Goal: Task Accomplishment & Management: Manage account settings

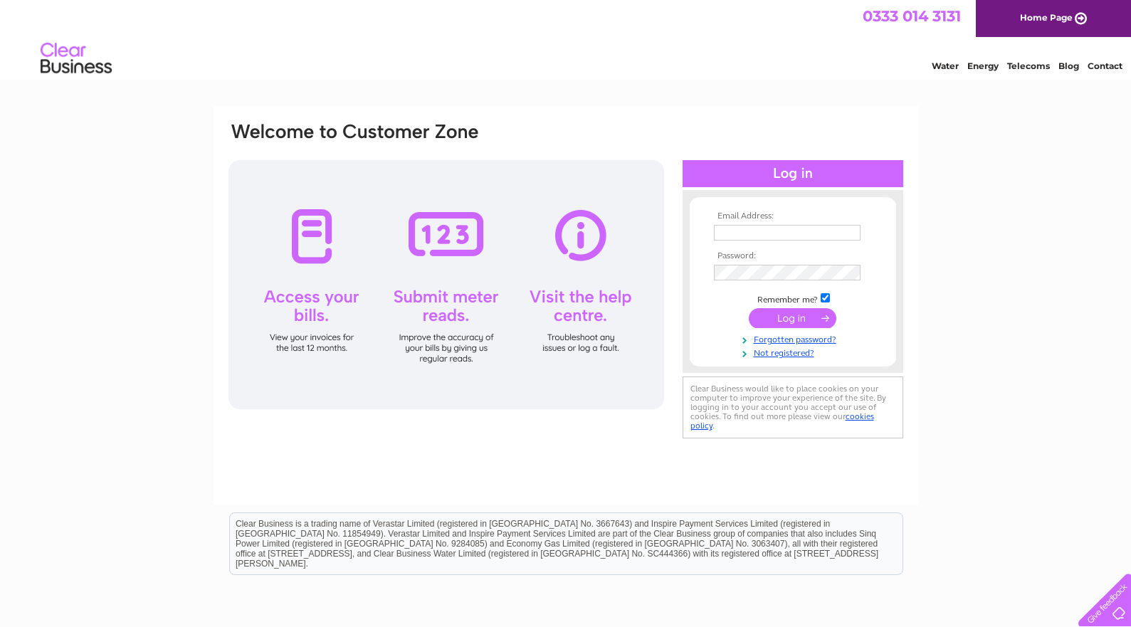
type input "[EMAIL_ADDRESS][DOMAIN_NAME]"
click at [786, 315] on input "submit" at bounding box center [793, 318] width 88 height 20
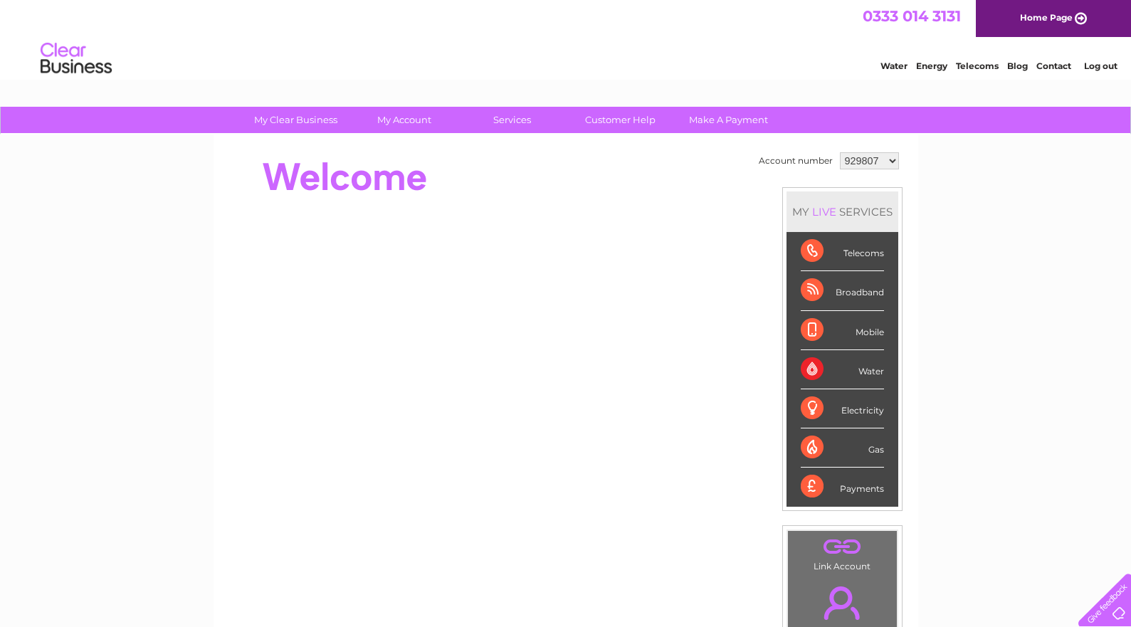
click at [891, 164] on select "929807 1143863" at bounding box center [869, 160] width 59 height 17
select select "1143863"
click at [840, 152] on select "929807 1143863" at bounding box center [869, 160] width 59 height 17
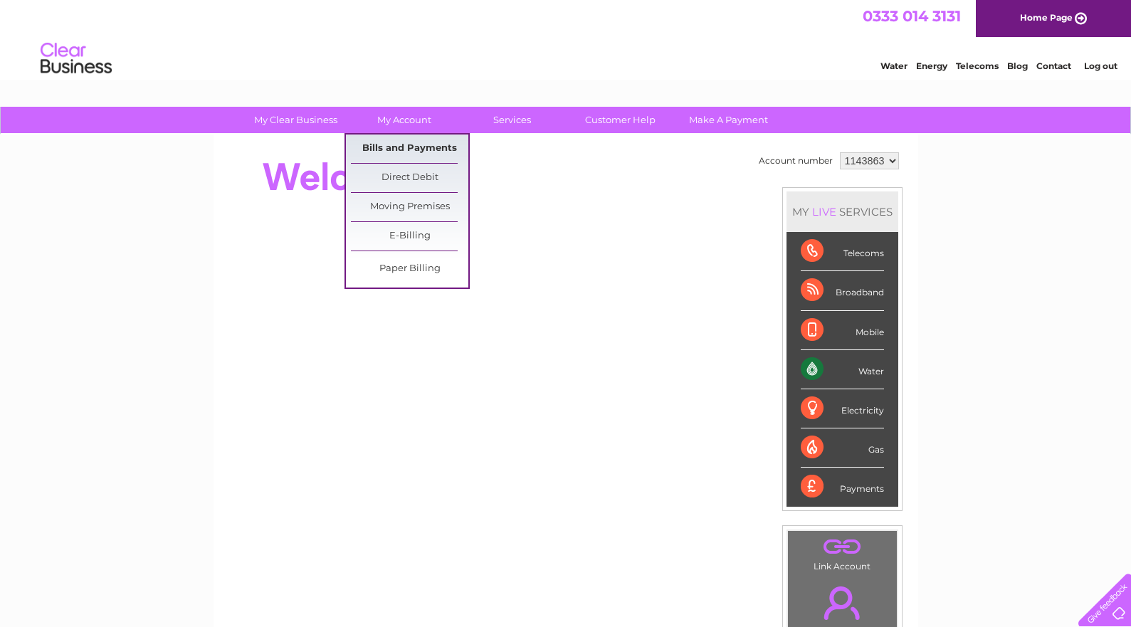
click at [422, 145] on link "Bills and Payments" at bounding box center [409, 149] width 117 height 28
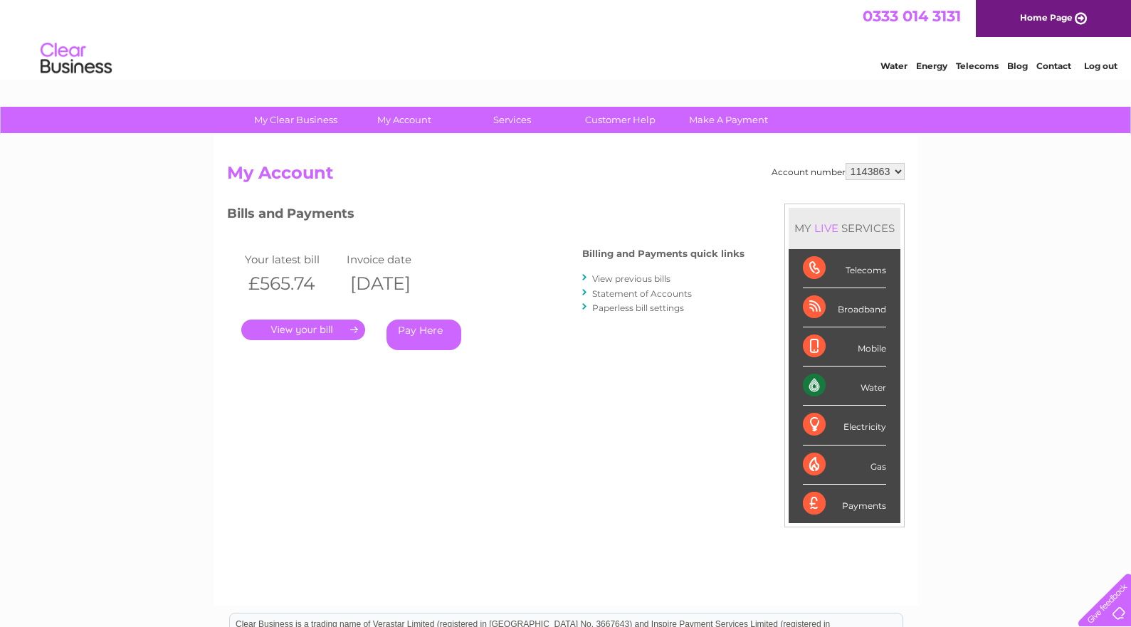
click at [331, 330] on link "." at bounding box center [303, 330] width 124 height 21
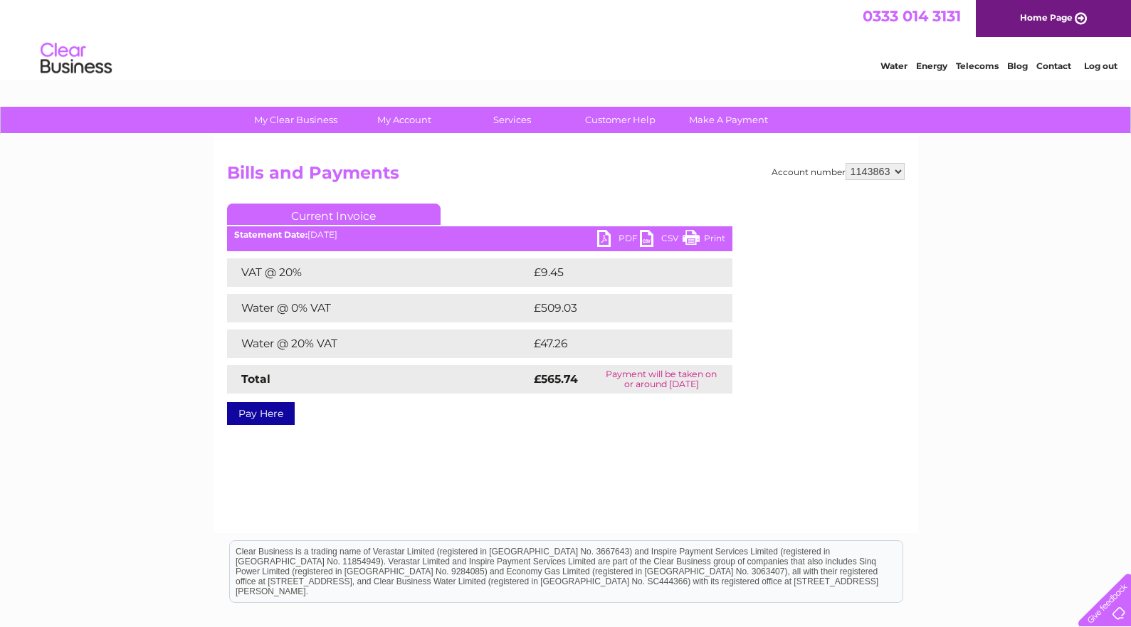
click at [622, 237] on link "PDF" at bounding box center [618, 240] width 43 height 21
